Goal: Transaction & Acquisition: Subscribe to service/newsletter

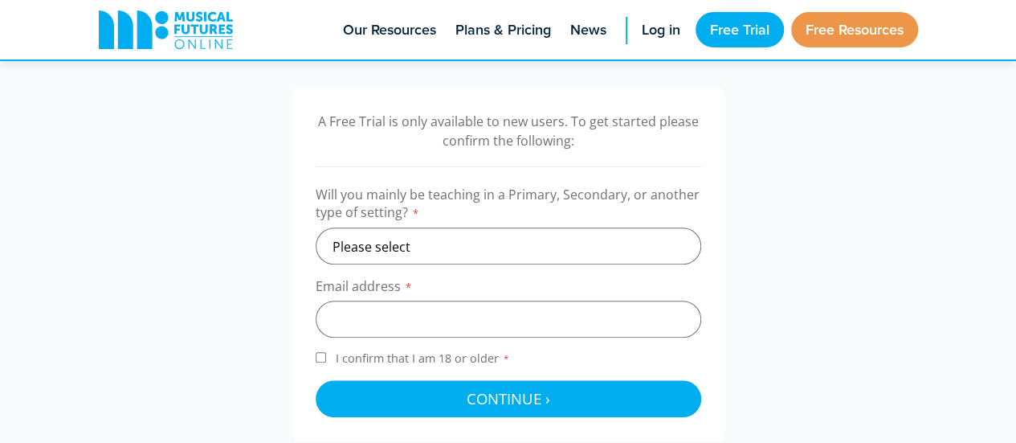
scroll to position [500, 0]
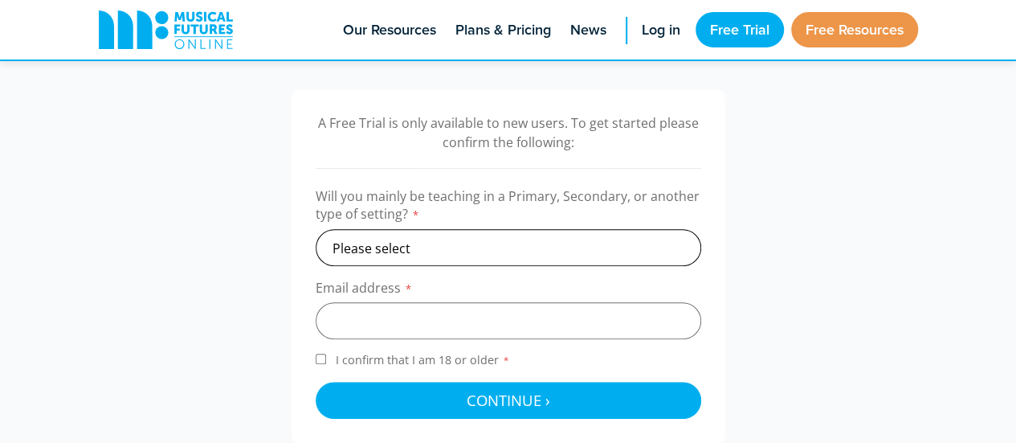
click at [418, 241] on select "Please select Primary Secondary Other" at bounding box center [508, 247] width 385 height 37
select select "secondary"
click at [316, 229] on select "Please select Primary Secondary Other" at bounding box center [508, 247] width 385 height 37
click at [426, 320] on input "email" at bounding box center [508, 320] width 385 height 37
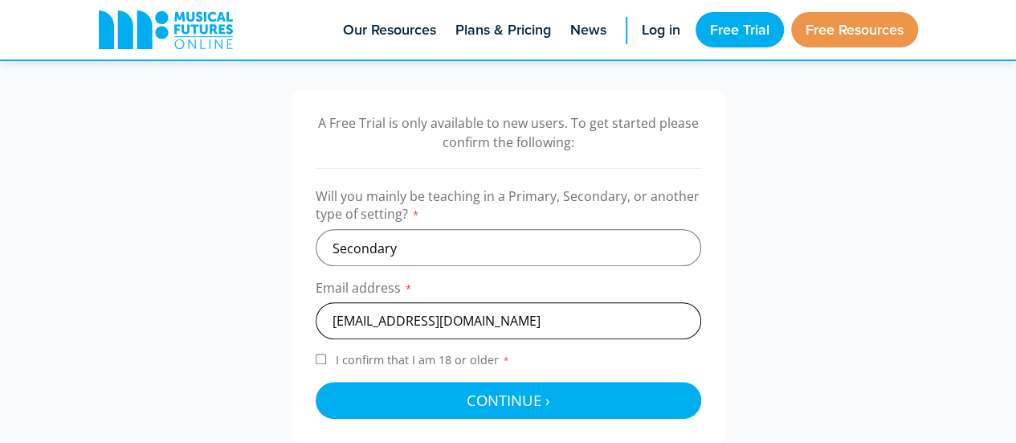
type input "b.reeve1@arkalexandra.org"
click at [320, 357] on input "I confirm that I am 18 or older *" at bounding box center [321, 358] width 10 height 10
checkbox input "true"
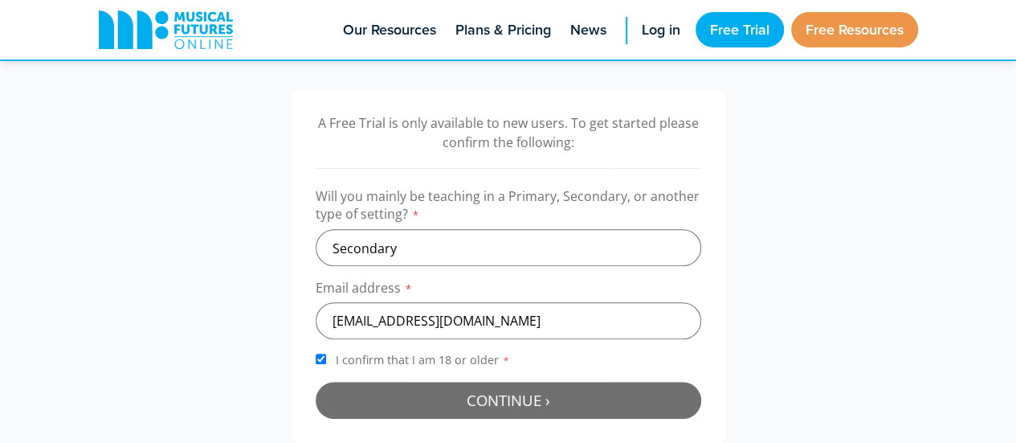
click at [598, 391] on button "Continue › Checking your details..." at bounding box center [508, 399] width 385 height 37
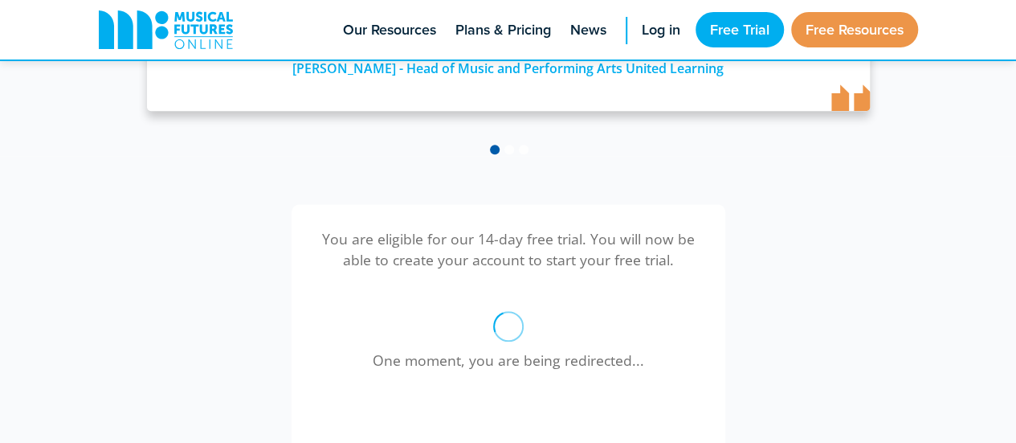
scroll to position [350, 0]
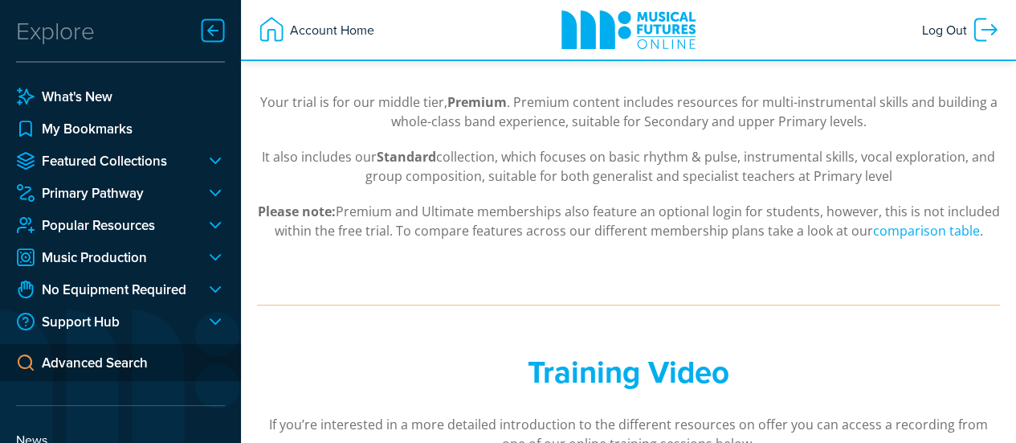
scroll to position [331, 0]
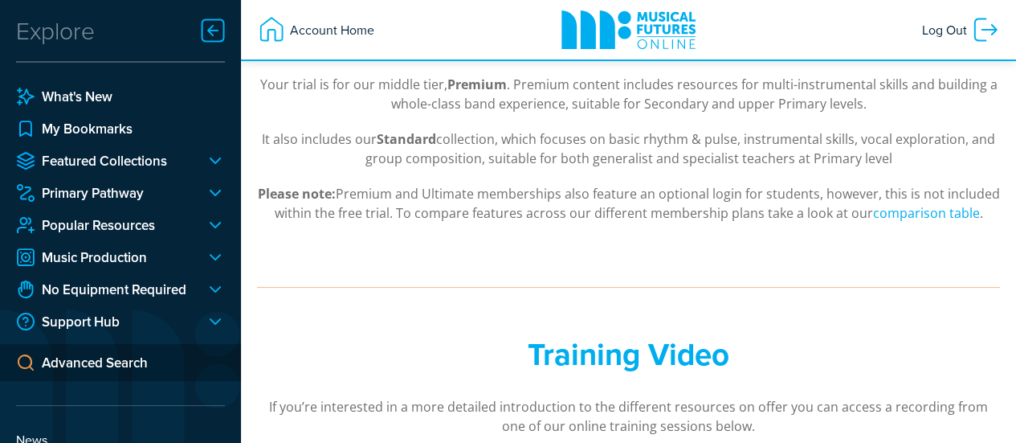
click at [207, 224] on div at bounding box center [209, 224] width 32 height 19
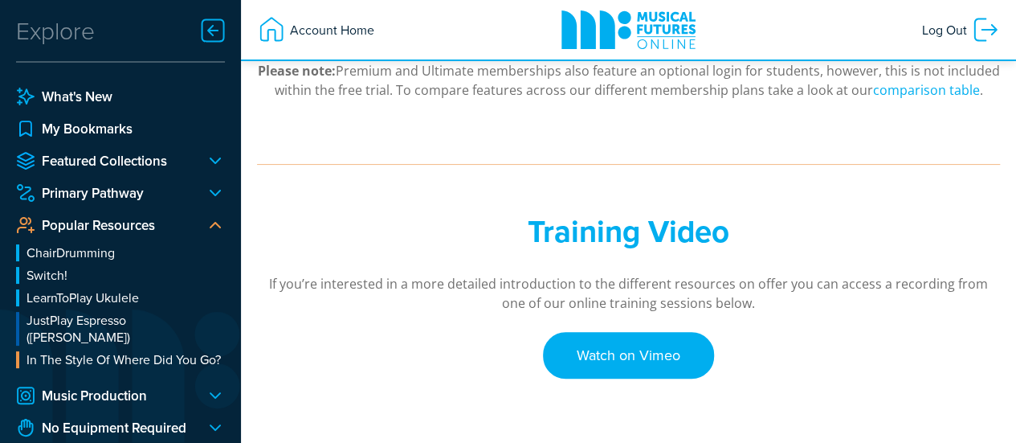
scroll to position [455, 0]
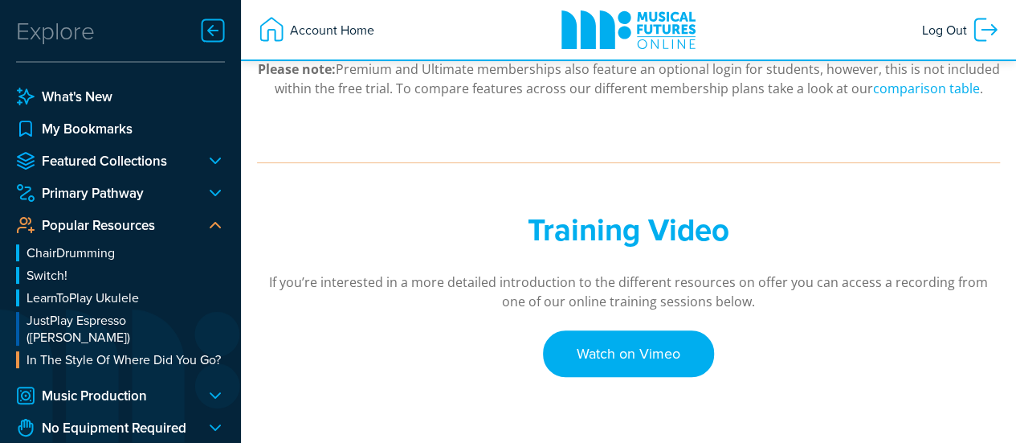
click at [215, 156] on div at bounding box center [209, 160] width 32 height 19
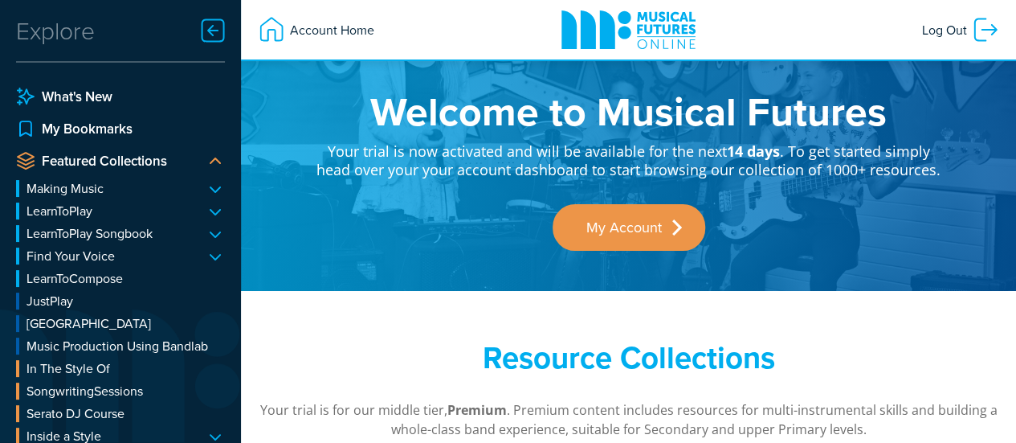
scroll to position [0, 0]
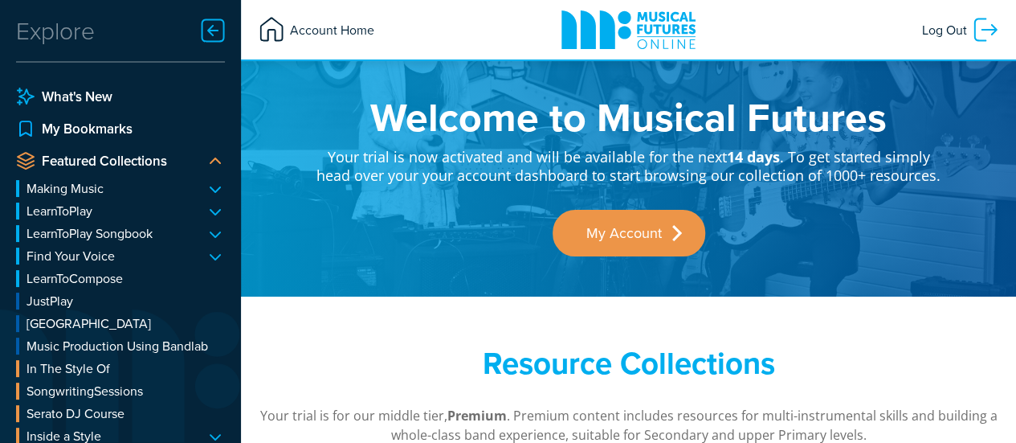
click at [324, 29] on span "Account Home" at bounding box center [330, 29] width 88 height 29
